Goal: Task Accomplishment & Management: Complete application form

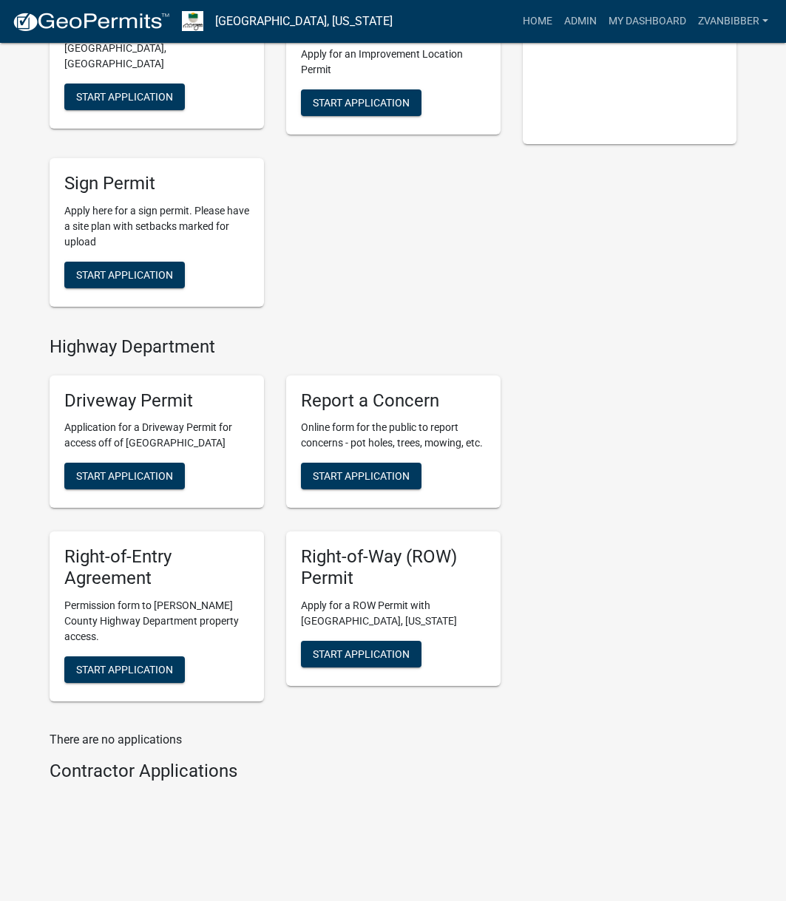
scroll to position [460, 0]
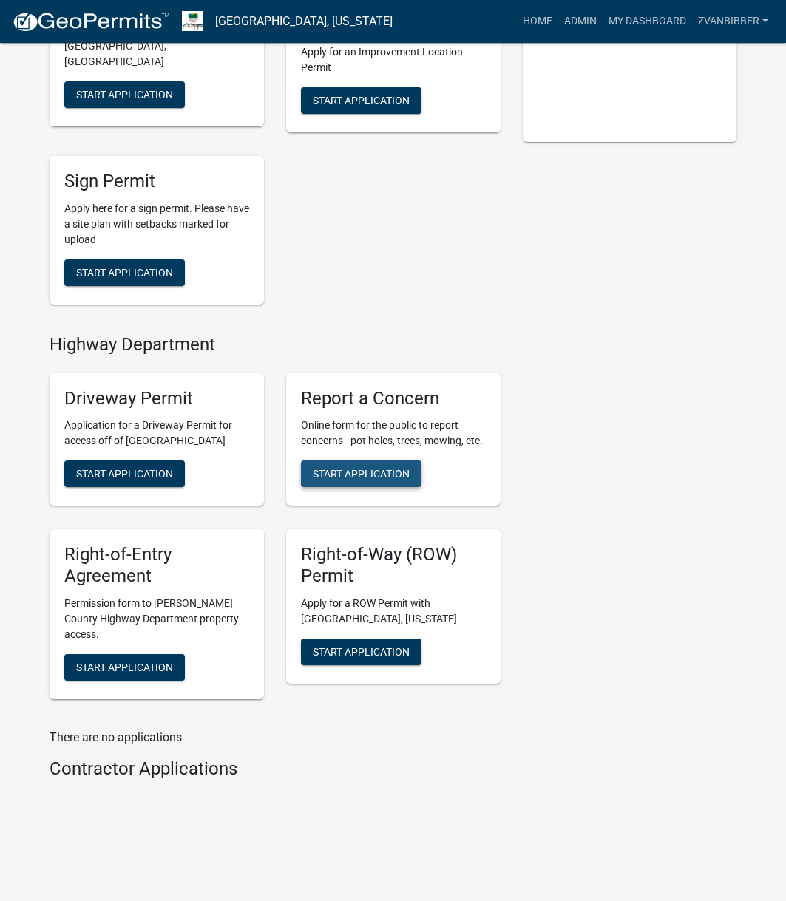
click at [384, 473] on span "Start Application" at bounding box center [361, 474] width 97 height 12
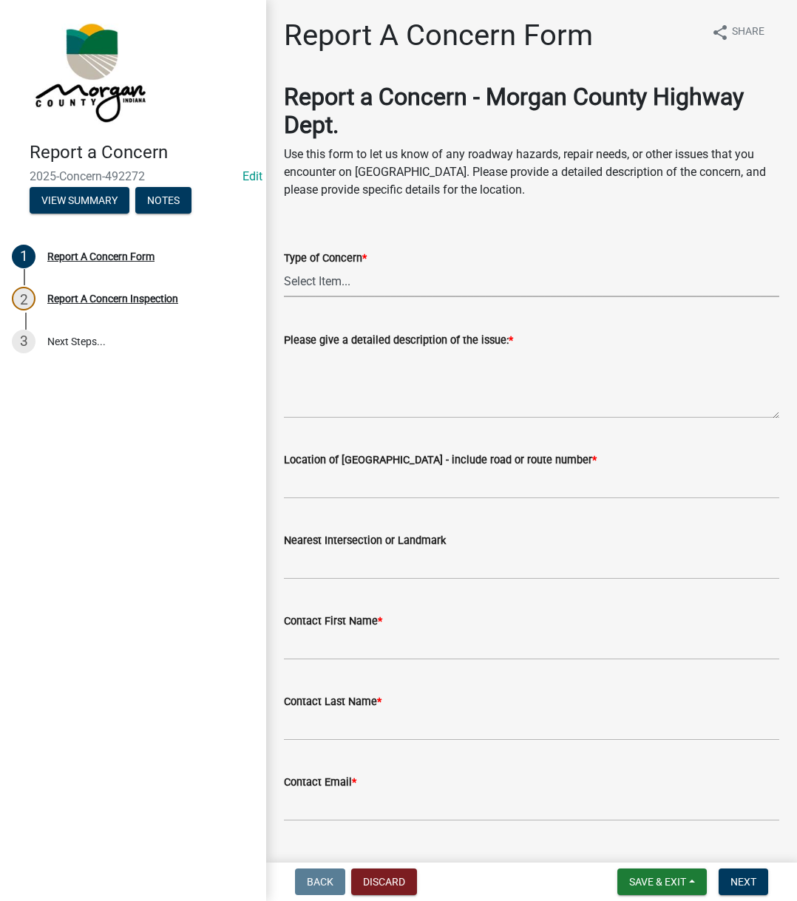
click at [380, 287] on select "Select Item... Pot Hole Patching Ditch Tree Sign Mowing Culvert Other" at bounding box center [531, 282] width 495 height 30
click at [284, 267] on select "Select Item... Pot Hole Patching Ditch Tree Sign Mowing Culvert Other" at bounding box center [531, 282] width 495 height 30
select select "05549d27-706b-4fc5-87d5-786b3b3055f9"
drag, startPoint x: 353, startPoint y: 365, endPoint x: 365, endPoint y: 370, distance: 13.3
click at [363, 366] on textarea "Please give a detailed description of the issue: *" at bounding box center [531, 384] width 495 height 70
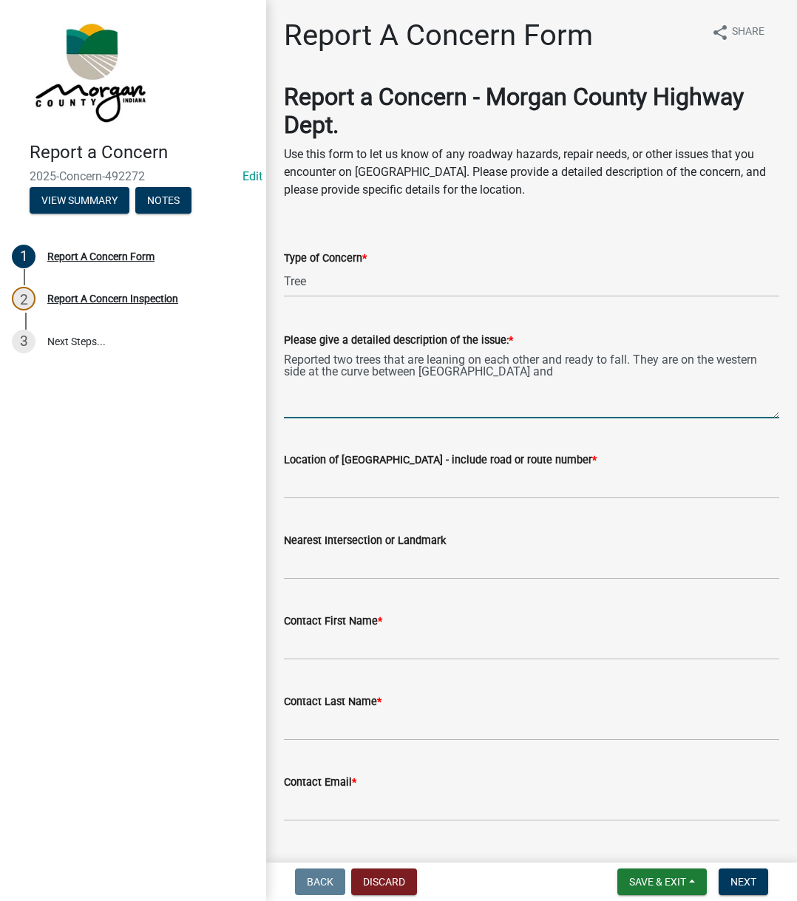
click at [552, 385] on textarea "Reported two trees that are leaning on each other and ready to fall. They are o…" at bounding box center [531, 384] width 495 height 70
type textarea "Reported two trees that are leaning on each other and ready to fall. They are o…"
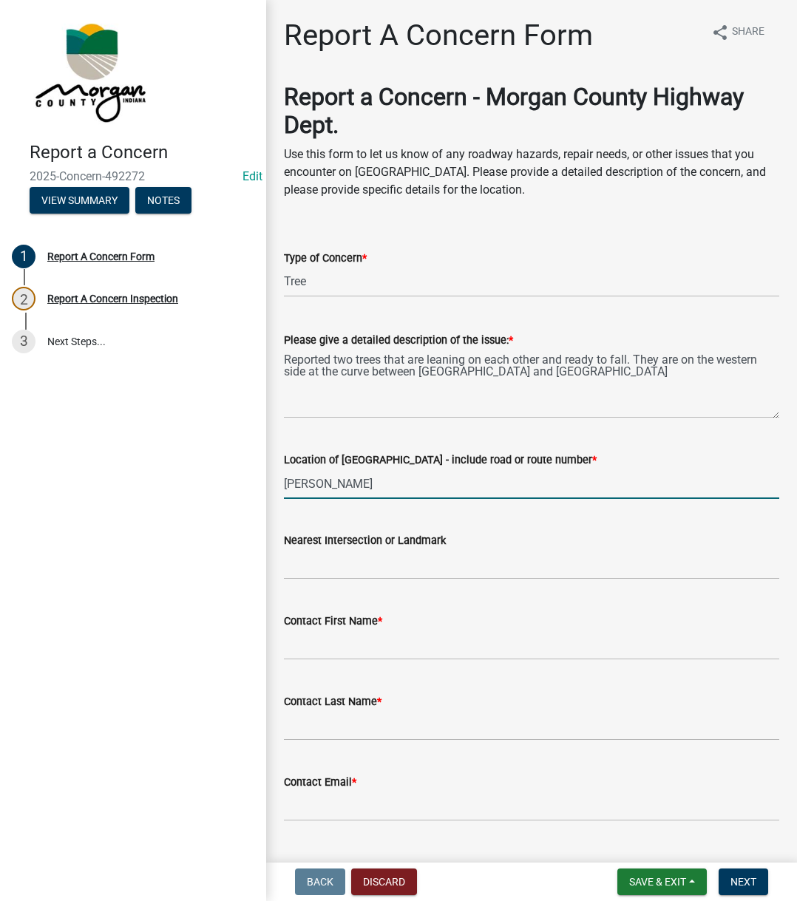
type input "[PERSON_NAME]"
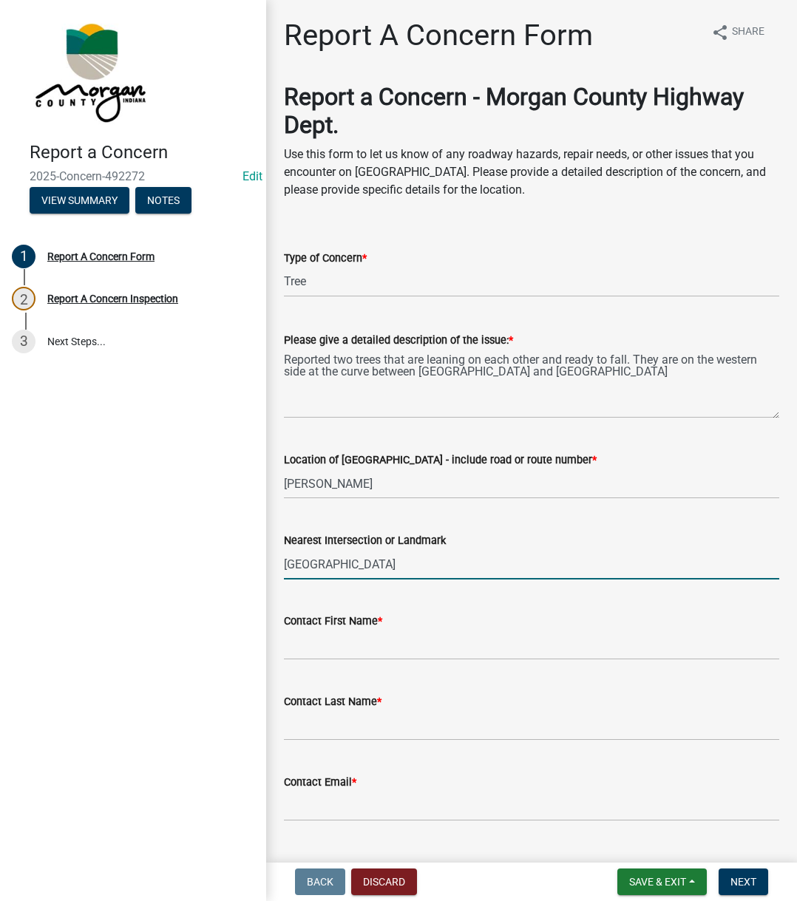
type input "[GEOGRAPHIC_DATA]"
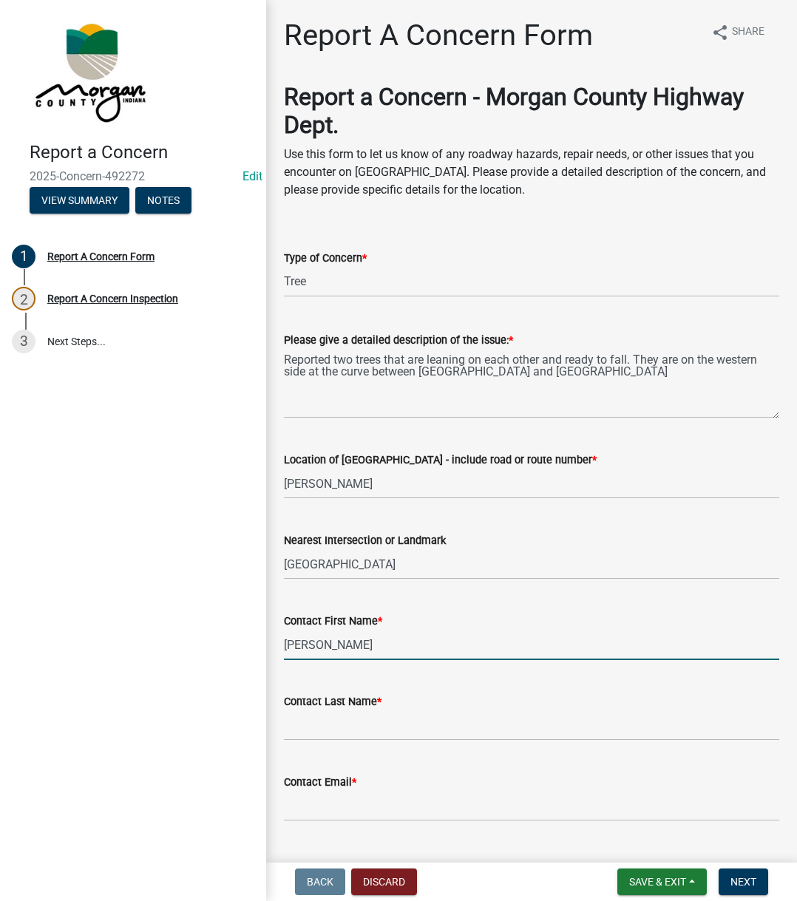
type input "[PERSON_NAME]"
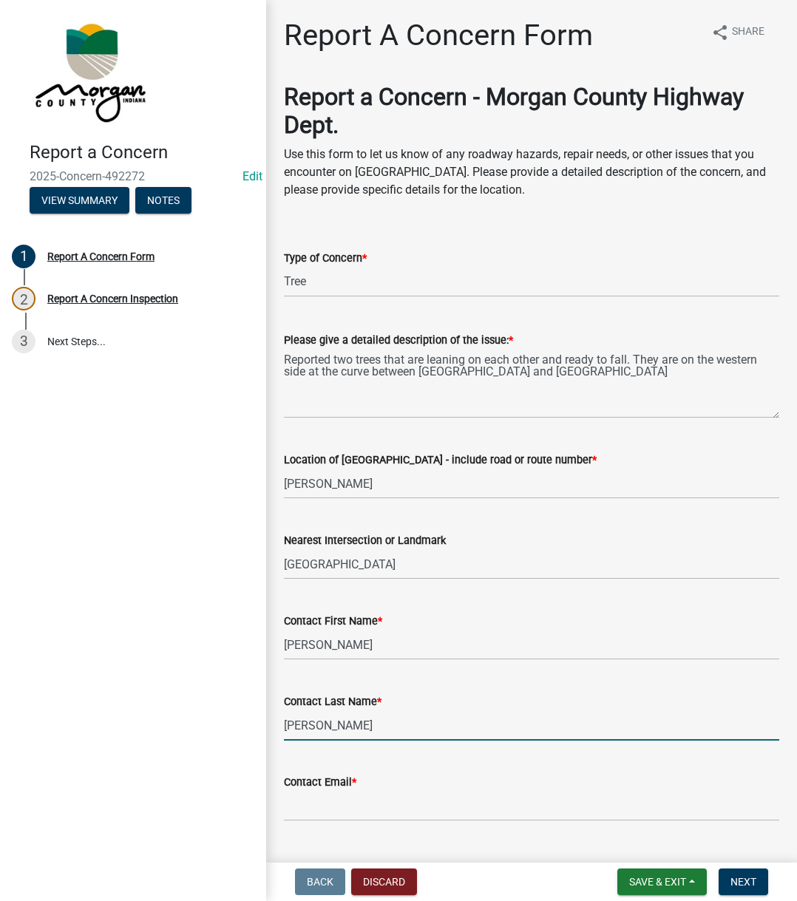
type input "[PERSON_NAME]"
type input "[EMAIL_ADDRESS][DOMAIN_NAME]"
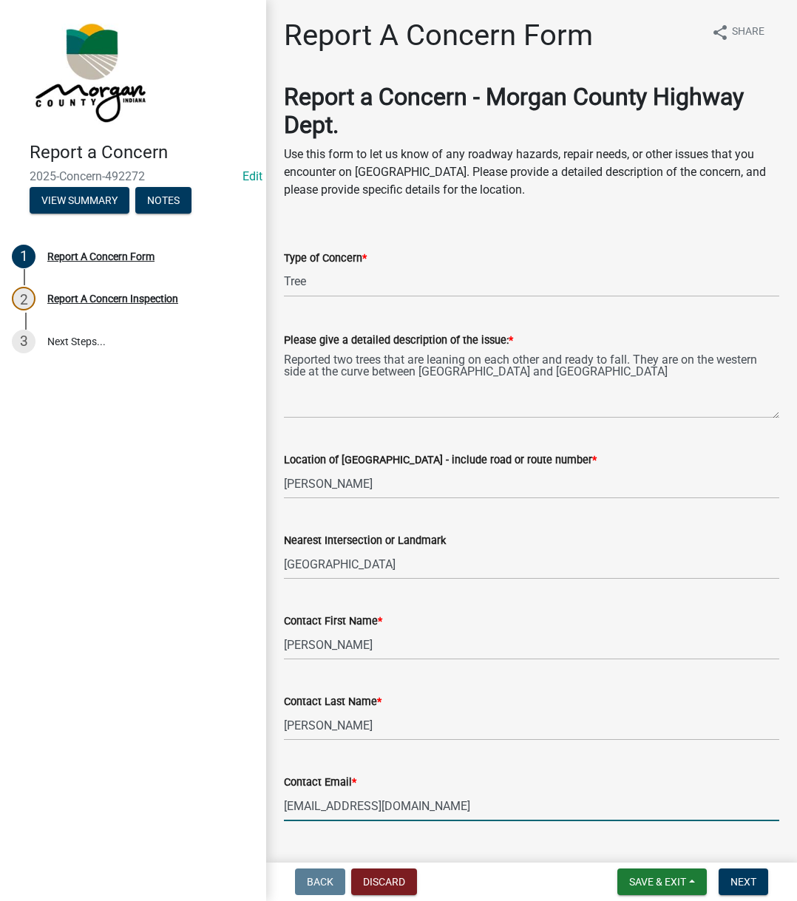
scroll to position [253, 0]
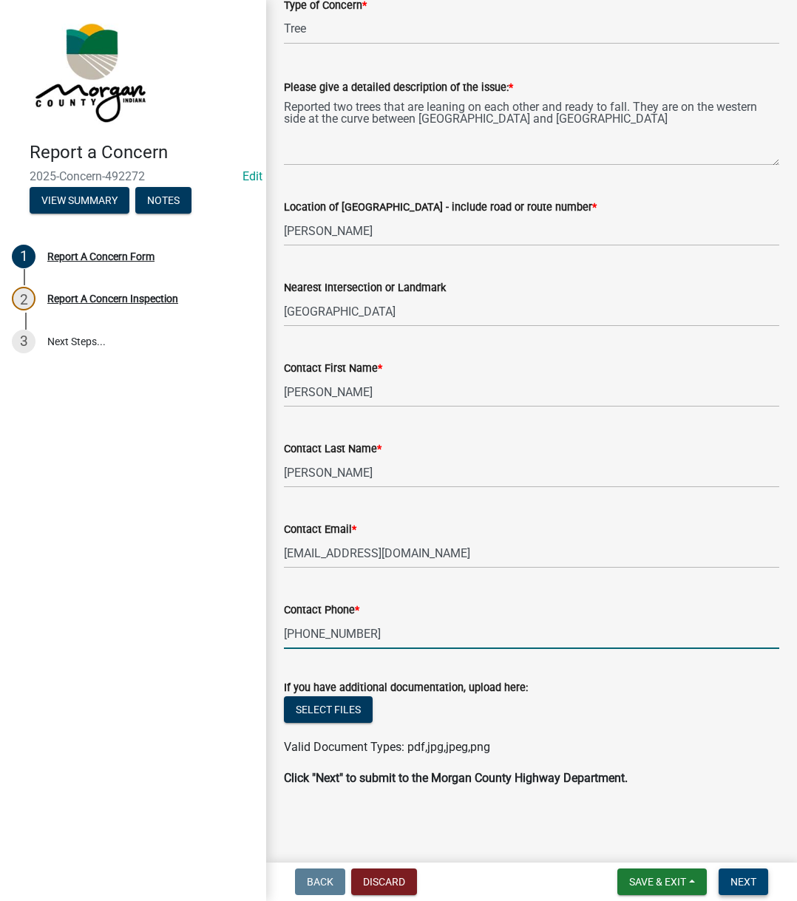
type input "[PHONE_NUMBER]"
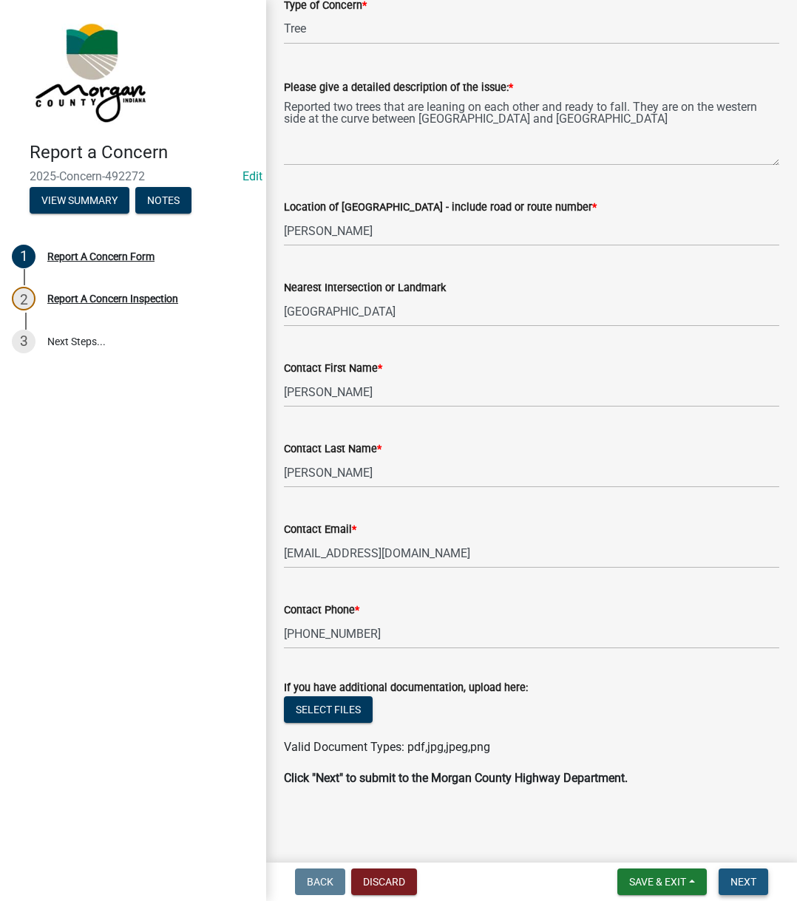
click at [762, 876] on button "Next" at bounding box center [744, 882] width 50 height 27
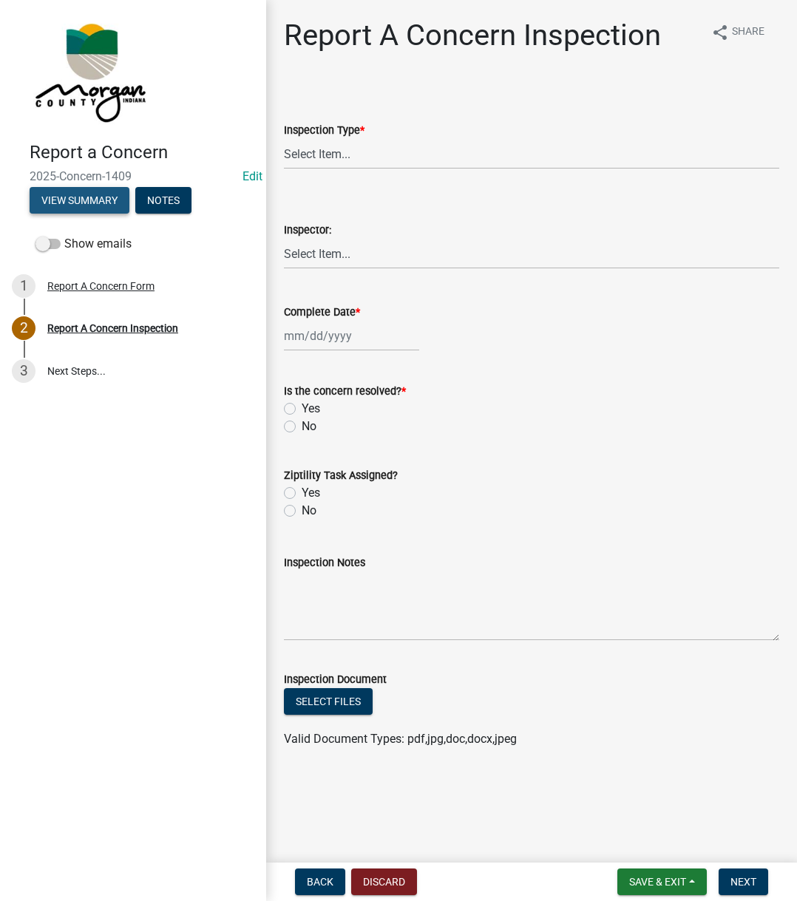
click at [92, 192] on button "View Summary" at bounding box center [80, 200] width 100 height 27
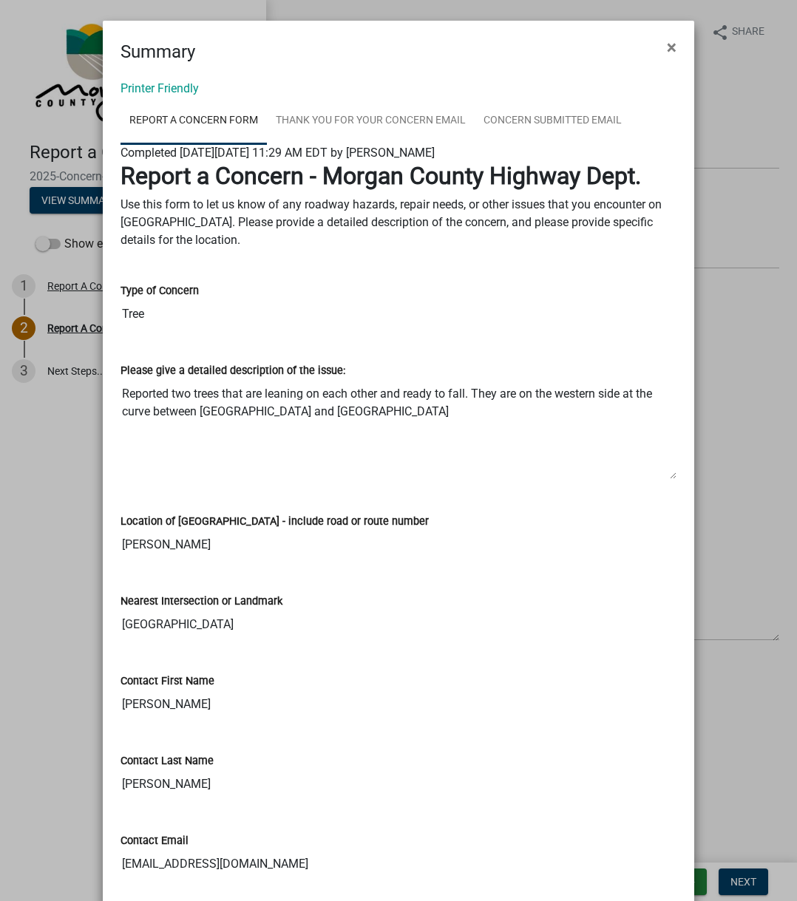
click at [121, 389] on textarea "Reported two trees that are leaning on each other and ready to fall. They are o…" at bounding box center [399, 429] width 556 height 101
drag, startPoint x: 118, startPoint y: 389, endPoint x: 358, endPoint y: 414, distance: 241.6
click at [358, 414] on textarea "Reported two trees that are leaning on each other and ready to fall. They are o…" at bounding box center [399, 429] width 556 height 101
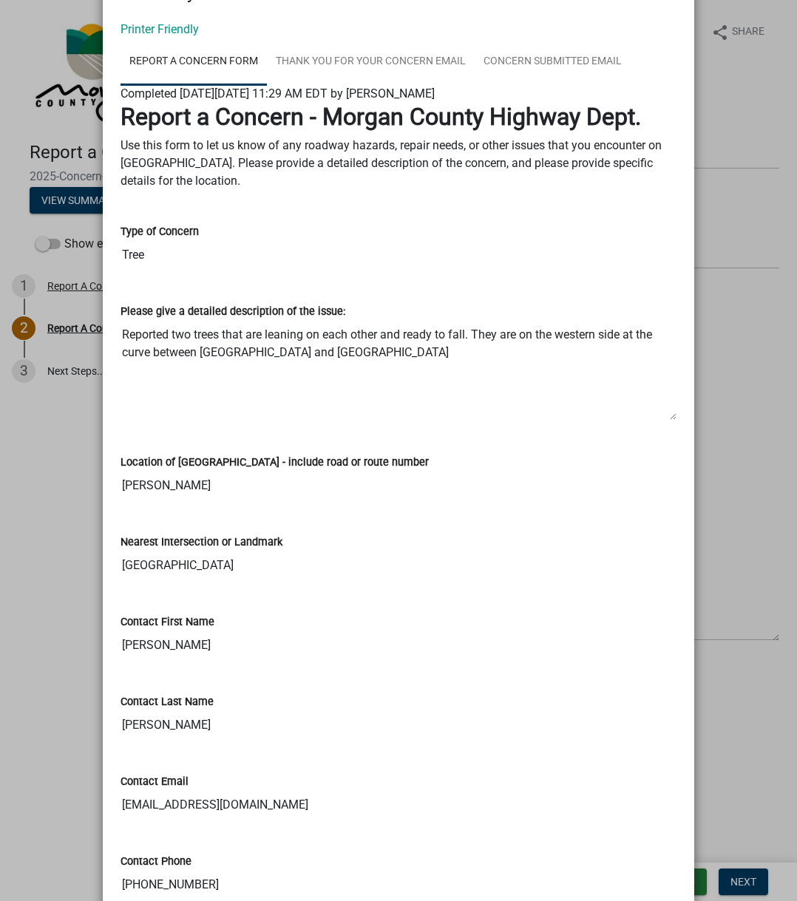
scroll to position [148, 0]
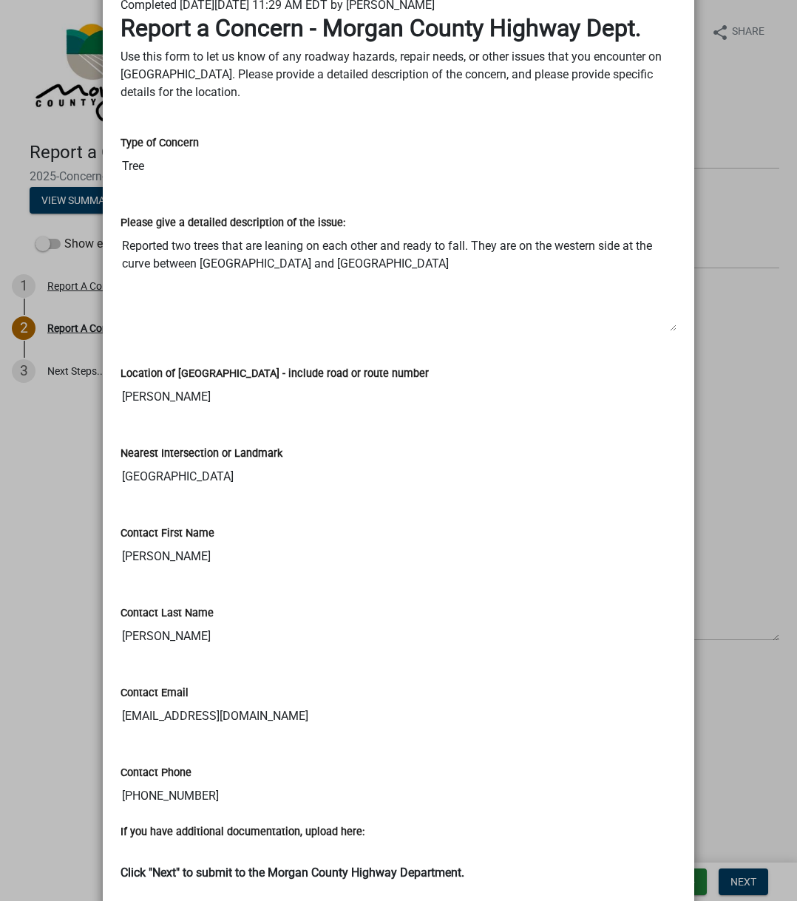
click at [125, 796] on input "[PHONE_NUMBER]" at bounding box center [399, 797] width 556 height 30
drag, startPoint x: 125, startPoint y: 796, endPoint x: 191, endPoint y: 788, distance: 66.3
click at [191, 788] on input "[PHONE_NUMBER]" at bounding box center [399, 797] width 556 height 30
click at [127, 245] on textarea "Reported two trees that are leaning on each other and ready to fall. They are o…" at bounding box center [399, 281] width 556 height 101
drag, startPoint x: 127, startPoint y: 245, endPoint x: 345, endPoint y: 273, distance: 219.2
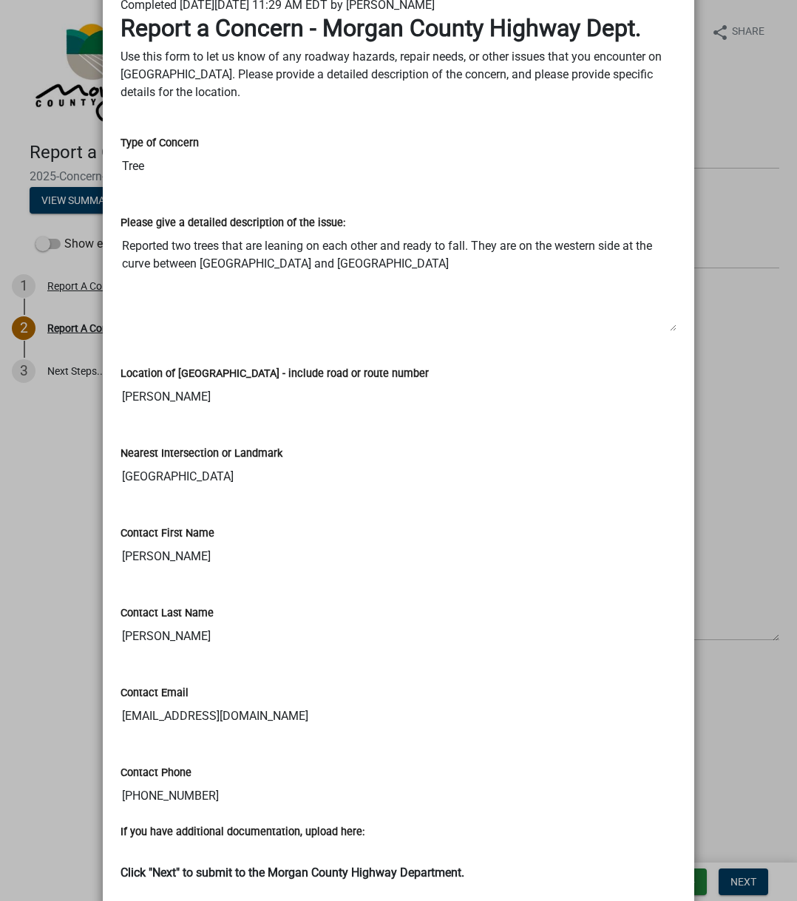
click at [345, 273] on textarea "Reported two trees that are leaning on each other and ready to fall. They are o…" at bounding box center [399, 281] width 556 height 101
click at [352, 263] on textarea "Reported two trees that are leaning on each other and ready to fall. They are o…" at bounding box center [399, 281] width 556 height 101
drag, startPoint x: 352, startPoint y: 263, endPoint x: 135, endPoint y: 251, distance: 217.0
click at [135, 251] on textarea "Reported two trees that are leaning on each other and ready to fall. They are o…" at bounding box center [399, 281] width 556 height 101
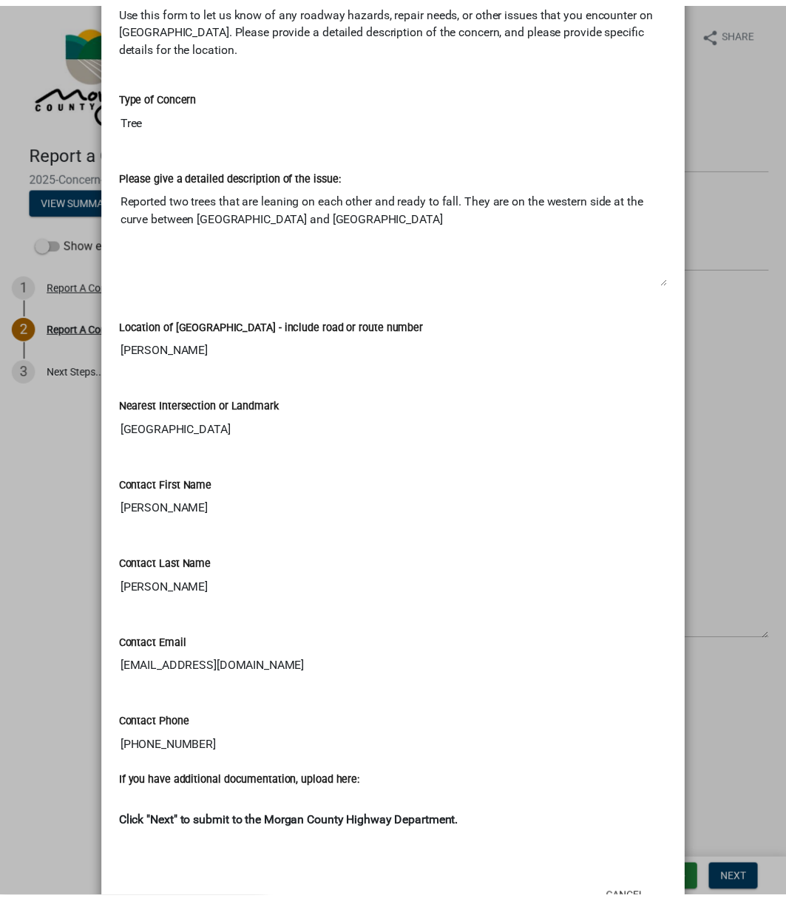
scroll to position [251, 0]
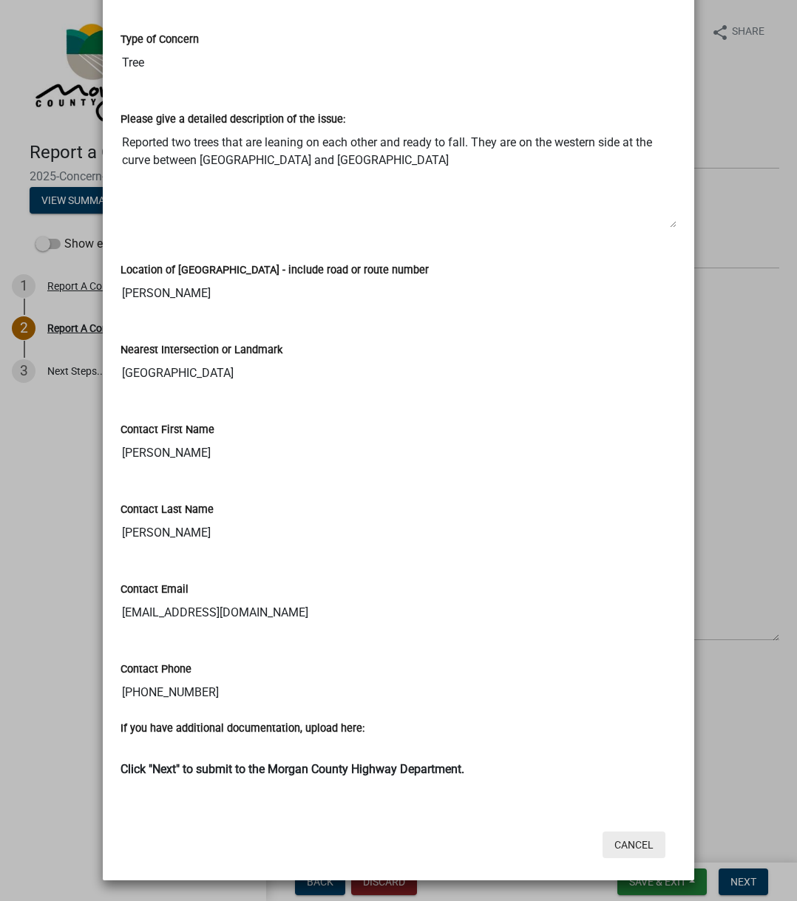
click at [603, 841] on button "Cancel" at bounding box center [634, 845] width 63 height 27
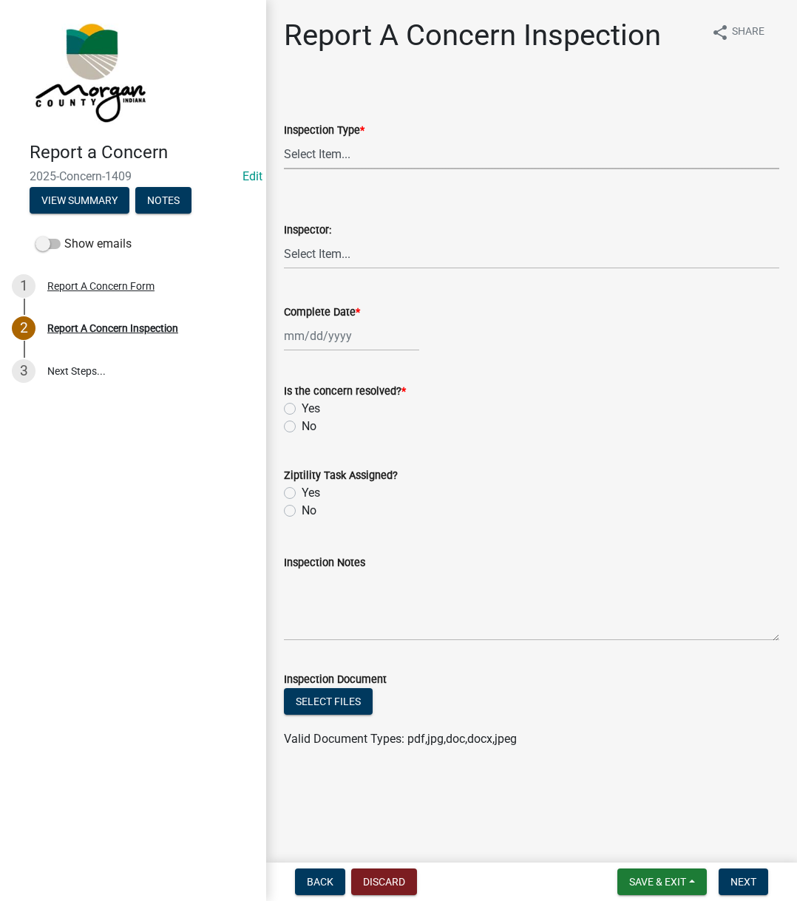
click at [314, 157] on select "Select Item... Pot Hole Patching Ditch Tree Sign Mowing Culvert Other" at bounding box center [531, 154] width 495 height 30
click at [284, 139] on select "Select Item... Pot Hole Patching Ditch Tree Sign Mowing Culvert Other" at bounding box center [531, 154] width 495 height 30
select select "05549d27-706b-4fc5-87d5-786b3b3055f9"
drag, startPoint x: 336, startPoint y: 251, endPoint x: 338, endPoint y: 261, distance: 9.7
click at [337, 254] on select "Select Item... [PERSON_NAME] [PERSON_NAME] [PERSON_NAME] [PERSON_NAME] [PERSON_…" at bounding box center [531, 254] width 495 height 30
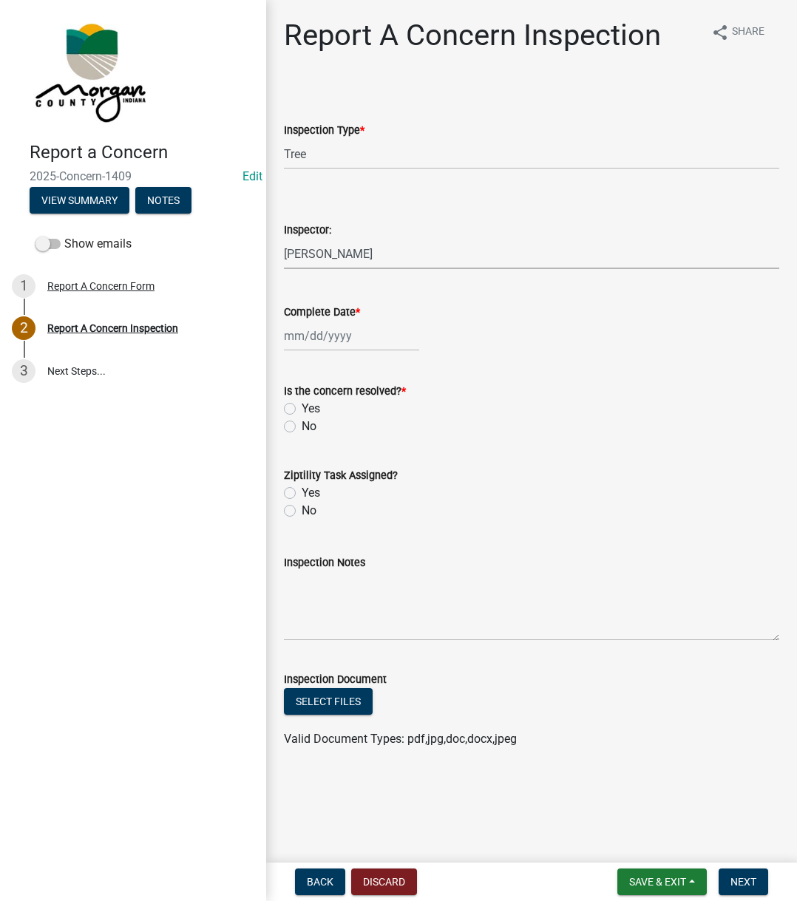
click at [284, 239] on select "Select Item... [PERSON_NAME] [PERSON_NAME] [PERSON_NAME] [PERSON_NAME] [PERSON_…" at bounding box center [531, 254] width 495 height 30
select select "742eb044-fc58-4034-b35e-1550e746fcda"
select select "10"
select select "2025"
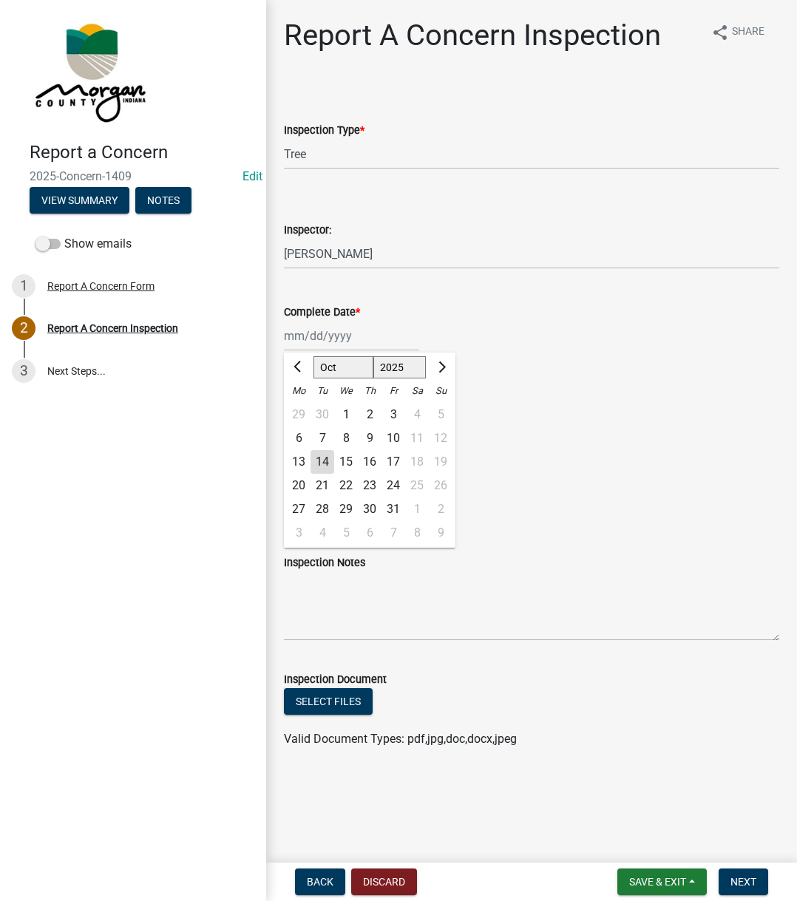
drag, startPoint x: 333, startPoint y: 334, endPoint x: 350, endPoint y: 348, distance: 21.6
click at [333, 334] on div "[PERSON_NAME] Feb Mar Apr [PERSON_NAME][DATE] Oct Nov [DATE] 1526 1527 1528 152…" at bounding box center [351, 336] width 135 height 30
click at [319, 464] on div "14" at bounding box center [323, 462] width 24 height 24
type input "[DATE]"
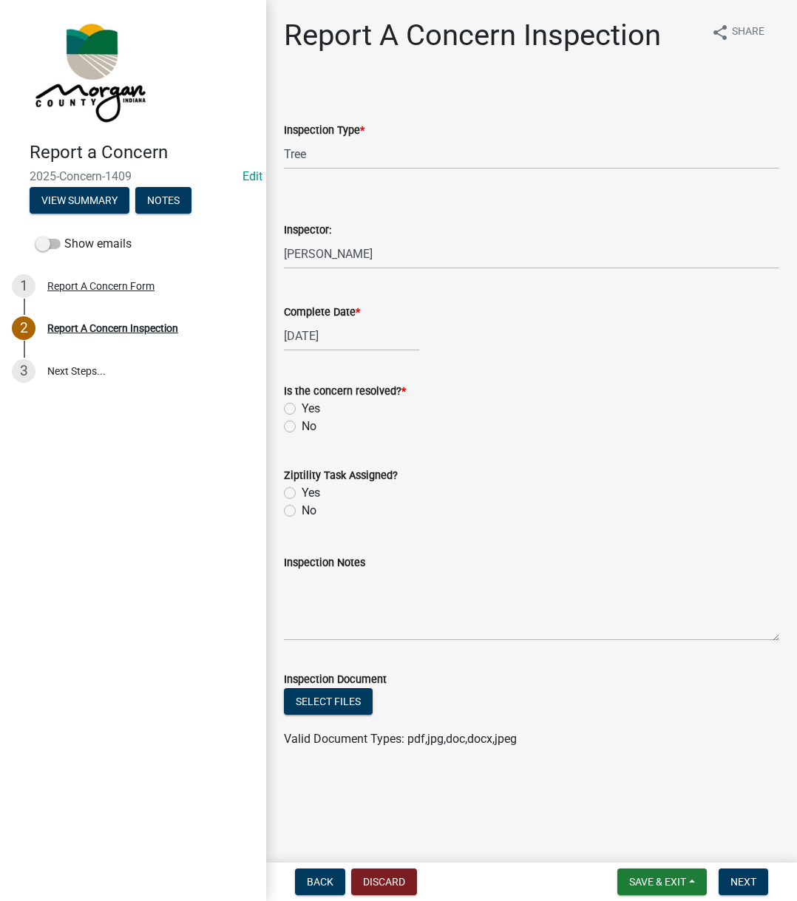
click at [302, 410] on label "Yes" at bounding box center [311, 409] width 18 height 18
click at [302, 410] on input "Yes" at bounding box center [307, 405] width 10 height 10
radio input "true"
click at [296, 492] on div "Yes" at bounding box center [531, 493] width 495 height 18
click at [302, 495] on label "Yes" at bounding box center [311, 493] width 18 height 18
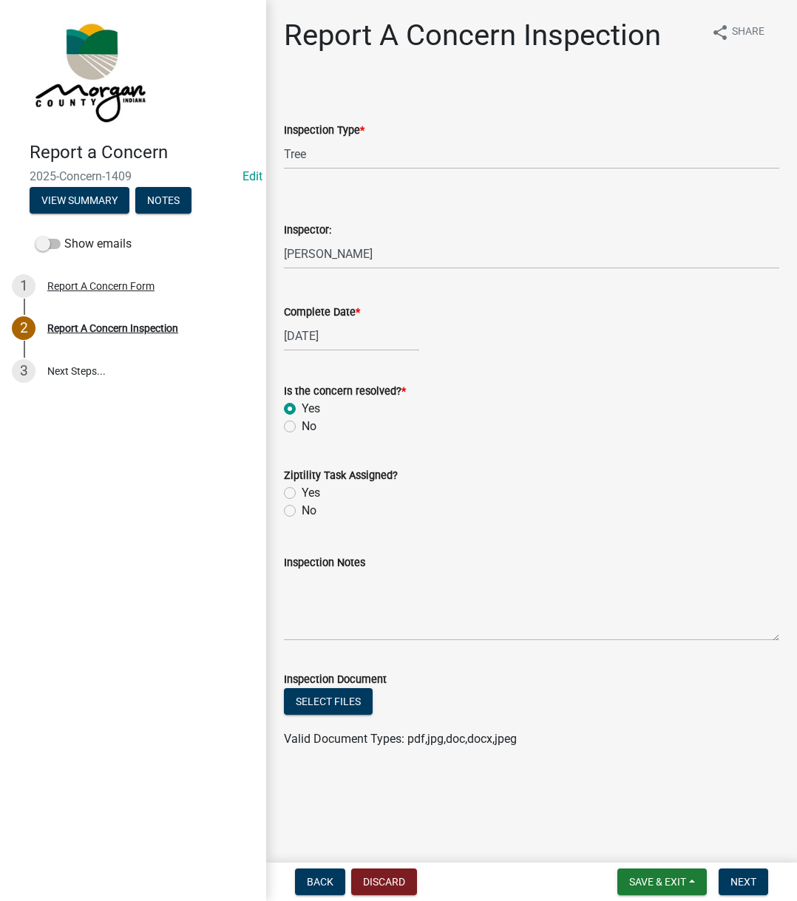
click at [302, 494] on input "Yes" at bounding box center [307, 489] width 10 height 10
radio input "true"
click at [319, 583] on textarea "Inspection Notes" at bounding box center [531, 607] width 495 height 70
type textarea "e"
type textarea "Sent to D3"
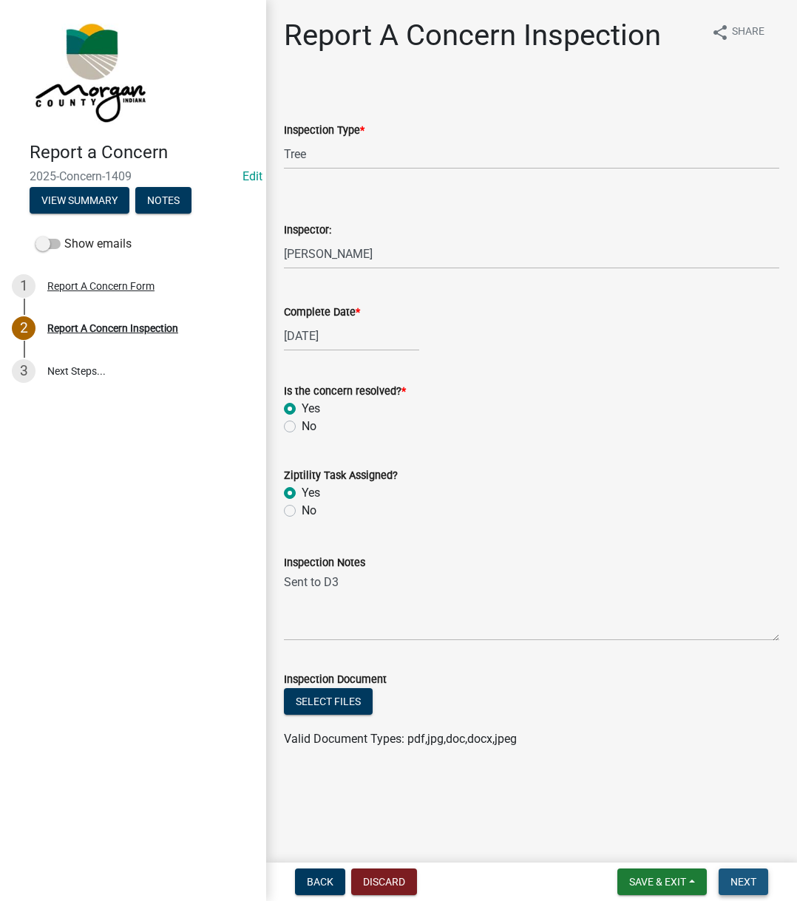
click at [744, 890] on button "Next" at bounding box center [744, 882] width 50 height 27
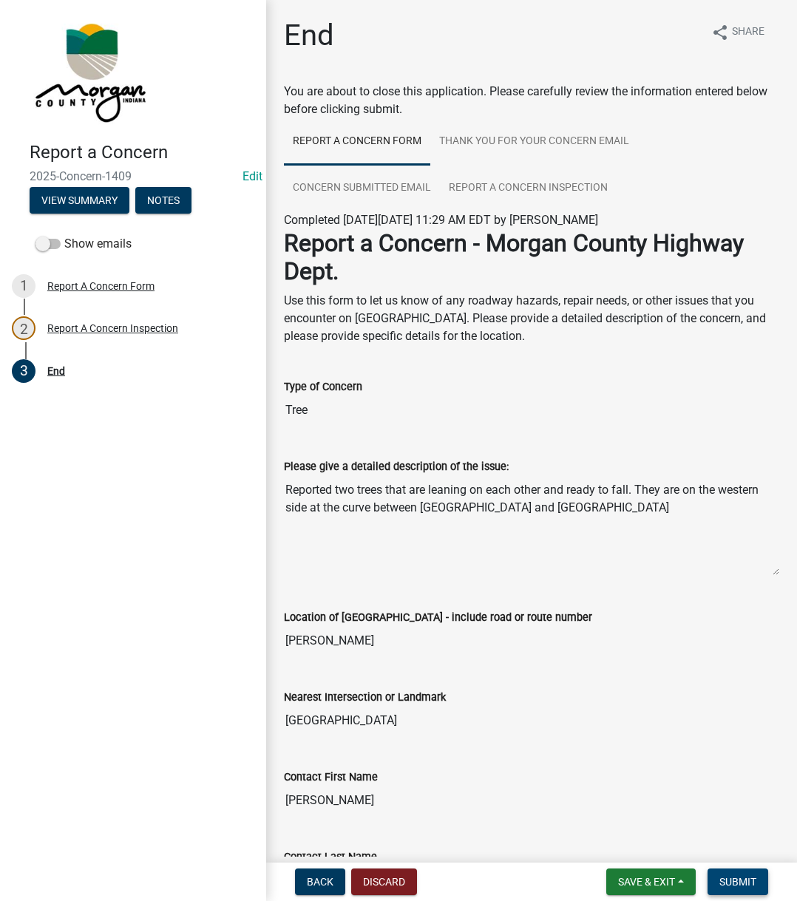
click at [744, 890] on button "Submit" at bounding box center [738, 882] width 61 height 27
